Goal: Find specific page/section: Find specific page/section

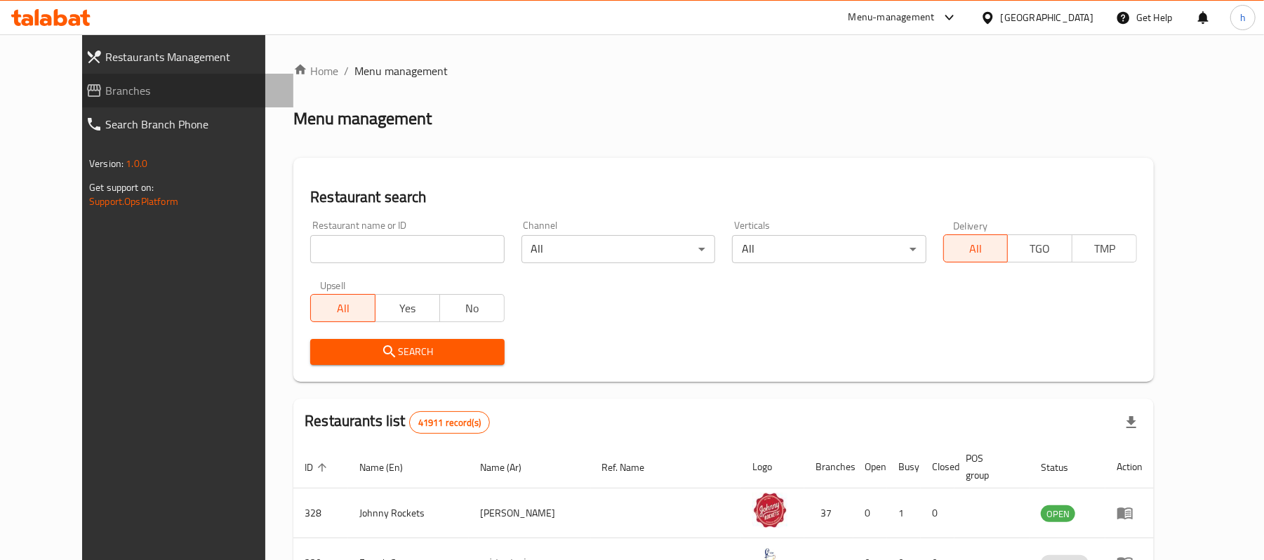
click at [105, 91] on span "Branches" at bounding box center [193, 90] width 177 height 17
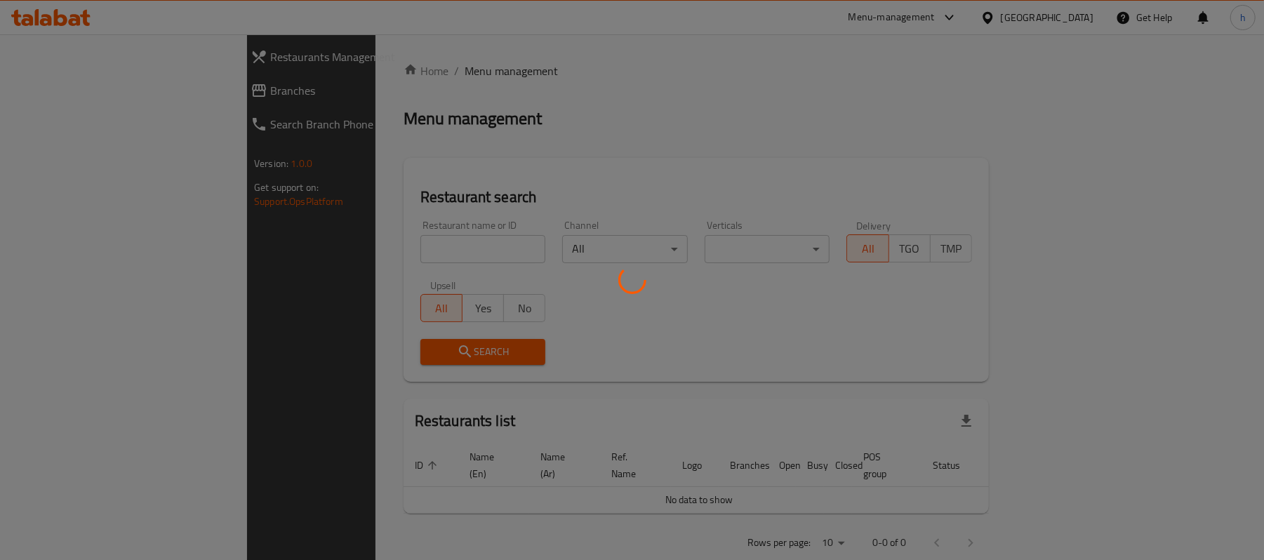
click at [65, 91] on div at bounding box center [632, 280] width 1264 height 560
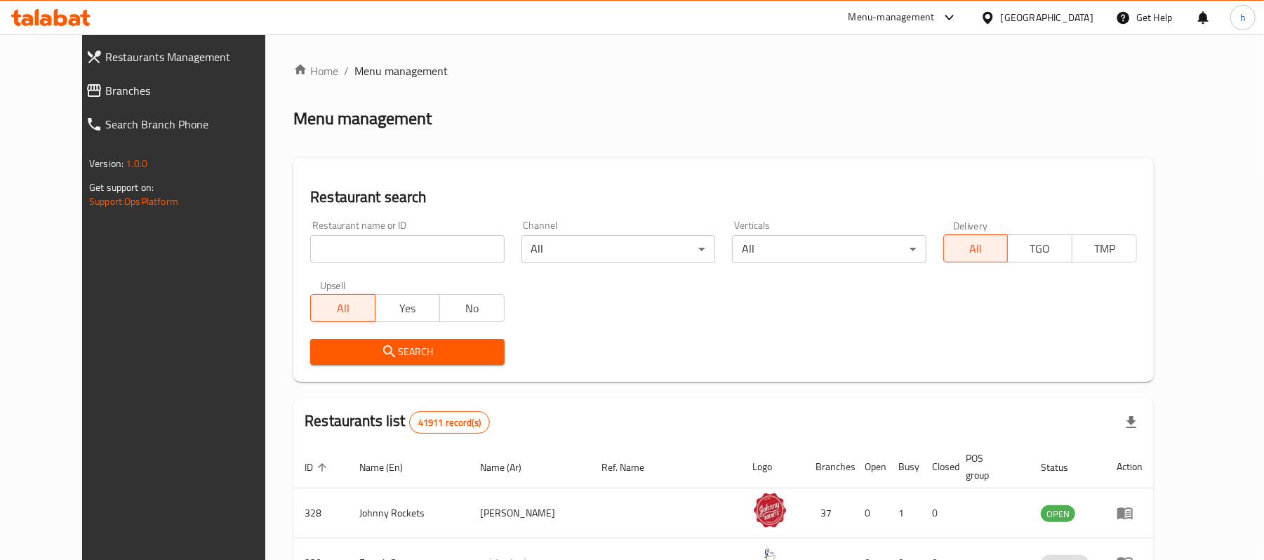
click at [105, 87] on span "Branches" at bounding box center [193, 90] width 177 height 17
click at [105, 84] on span "Branches" at bounding box center [193, 90] width 177 height 17
click at [105, 91] on span "Branches" at bounding box center [193, 90] width 177 height 17
